Goal: Task Accomplishment & Management: Manage account settings

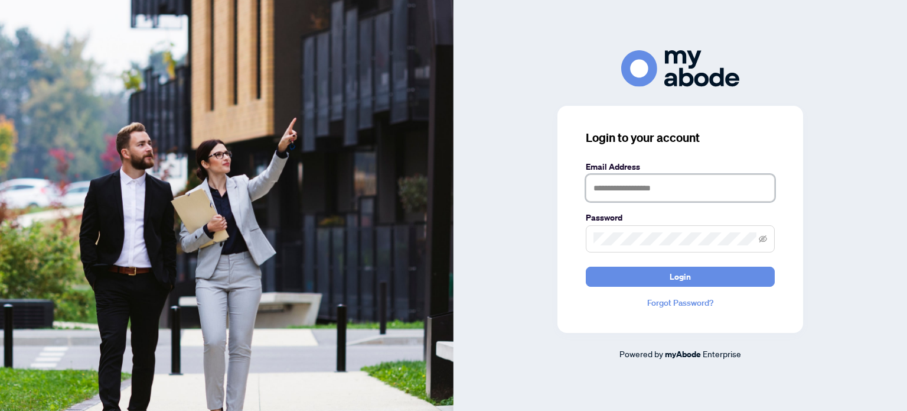
type input "**********"
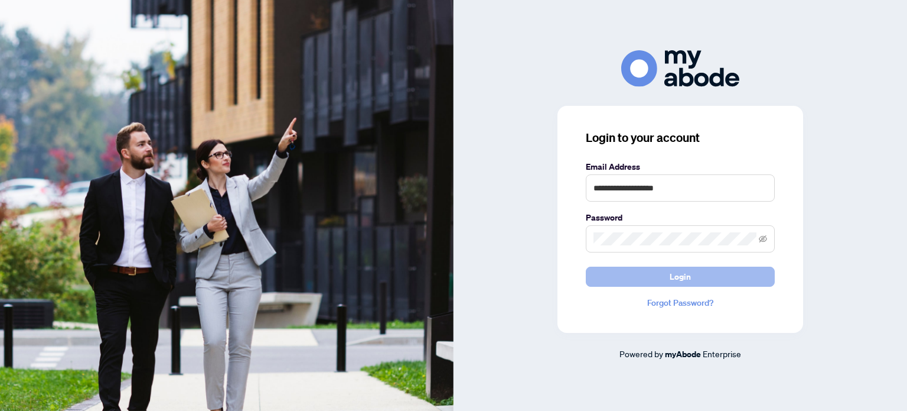
click at [658, 278] on button "Login" at bounding box center [680, 276] width 189 height 20
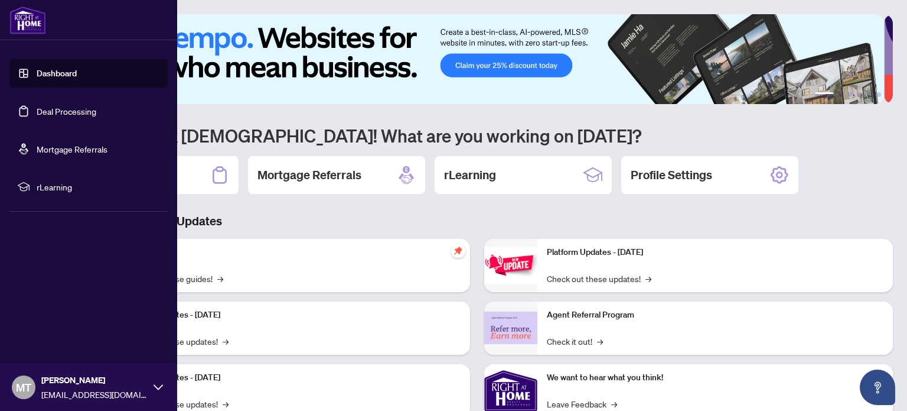
click at [43, 108] on link "Deal Processing" at bounding box center [67, 111] width 60 height 11
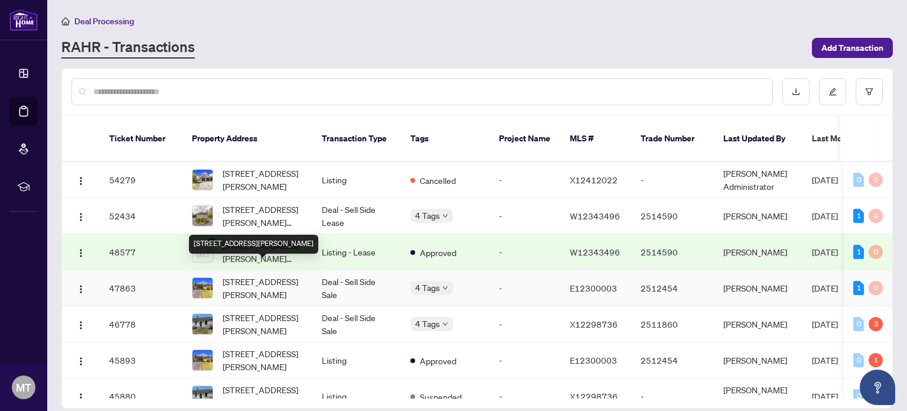
click at [265, 275] on span "[STREET_ADDRESS][PERSON_NAME]" at bounding box center [263, 288] width 80 height 26
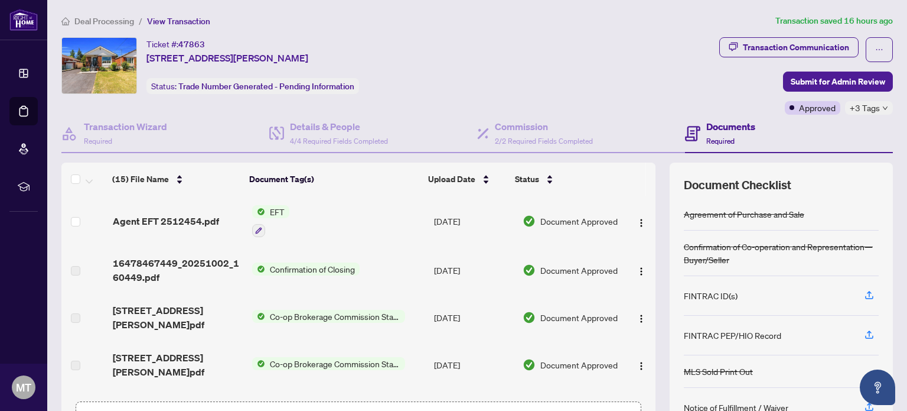
click at [269, 213] on span "EFT" at bounding box center [277, 211] width 24 height 13
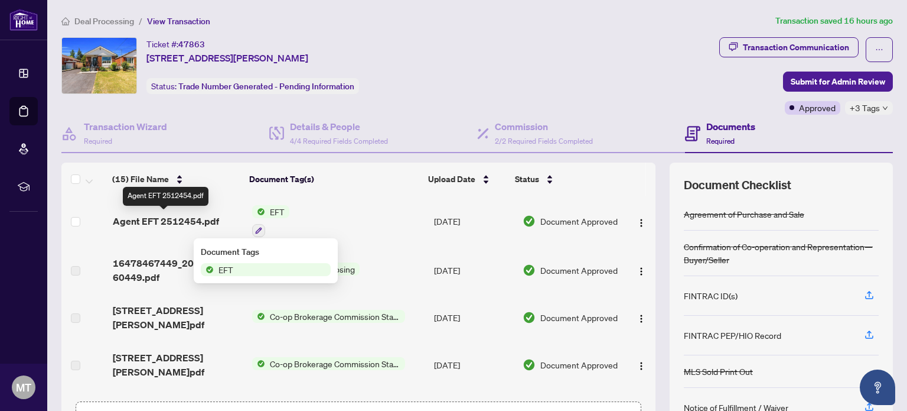
click at [188, 220] on span "Agent EFT 2512454.pdf" at bounding box center [166, 221] width 106 height 14
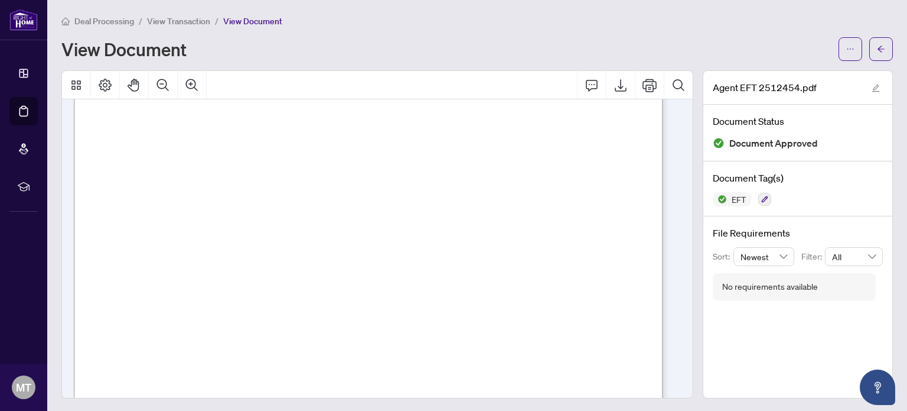
scroll to position [14, 0]
